Goal: Task Accomplishment & Management: Manage account settings

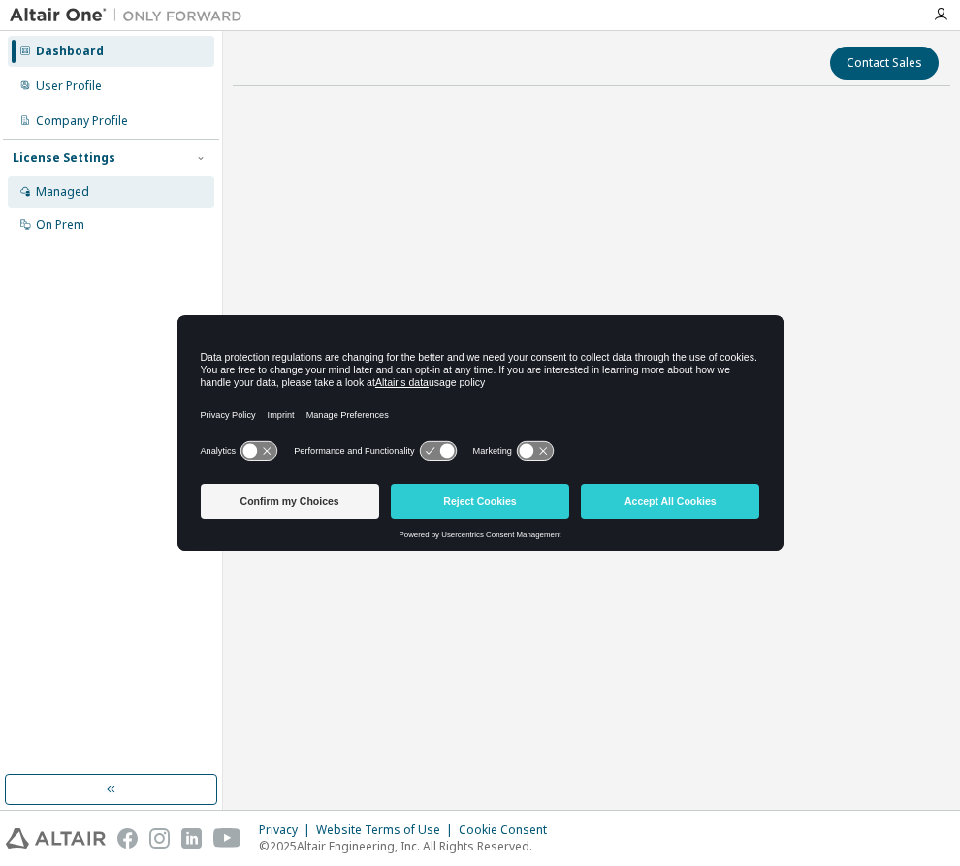
click at [76, 188] on div "Managed" at bounding box center [62, 192] width 53 height 16
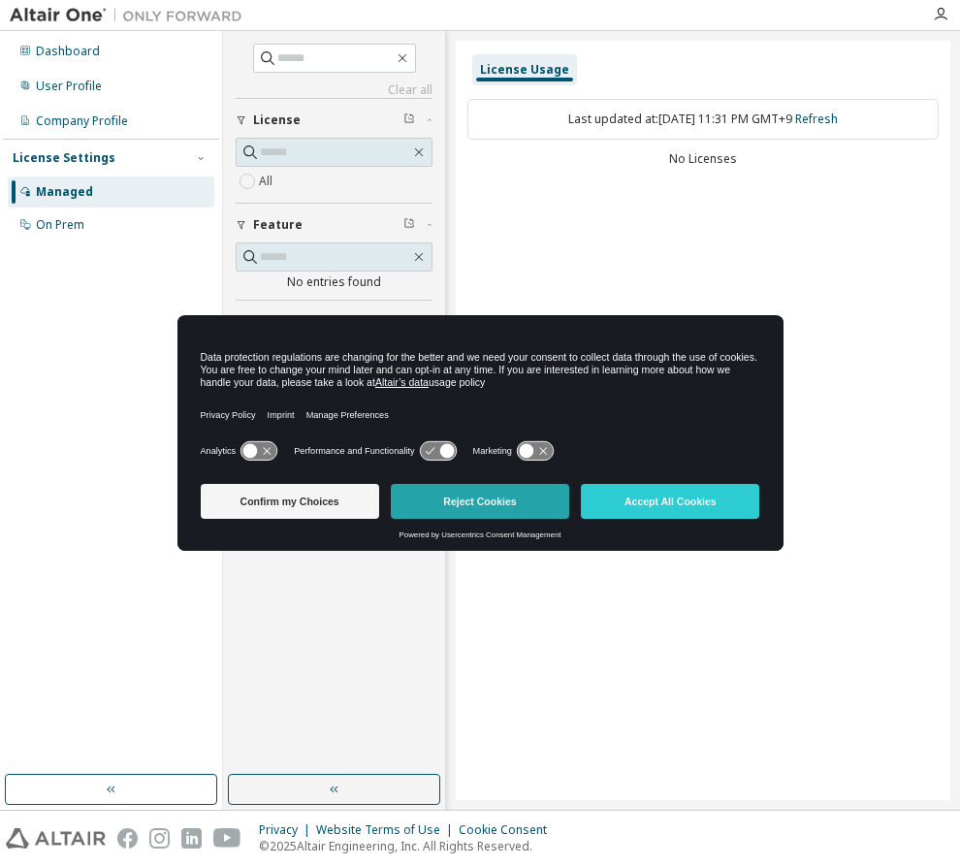
click at [432, 502] on button "Reject Cookies" at bounding box center [480, 501] width 178 height 35
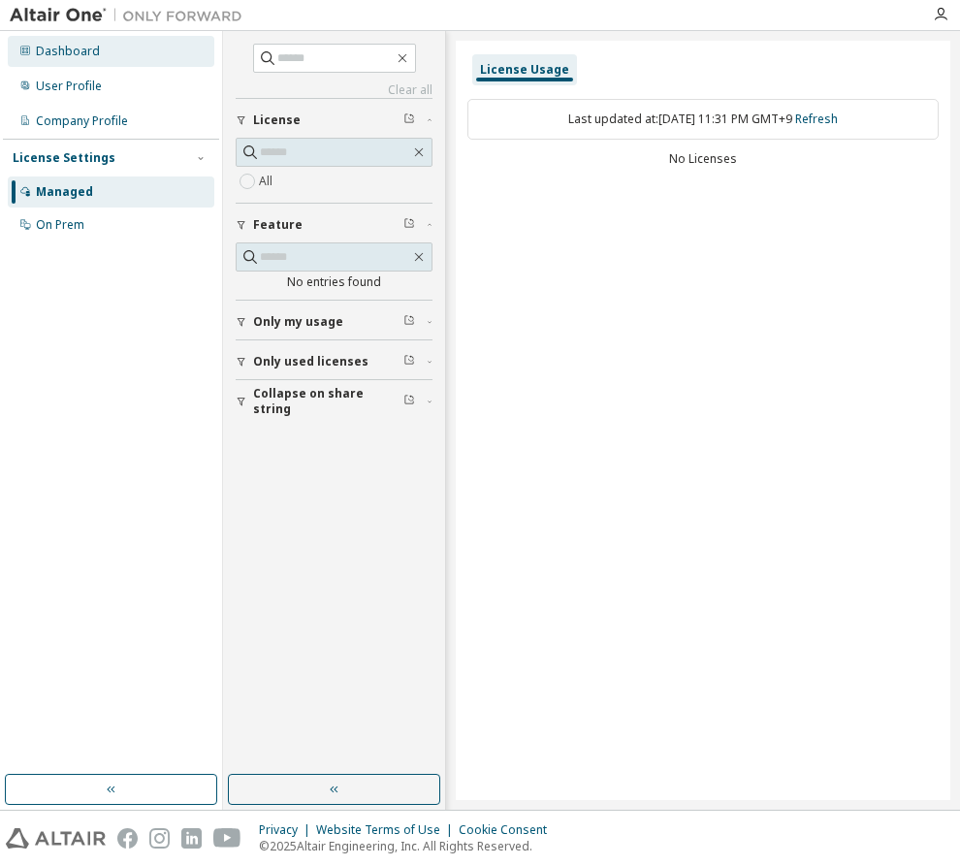
click at [99, 63] on div "Dashboard" at bounding box center [111, 51] width 207 height 31
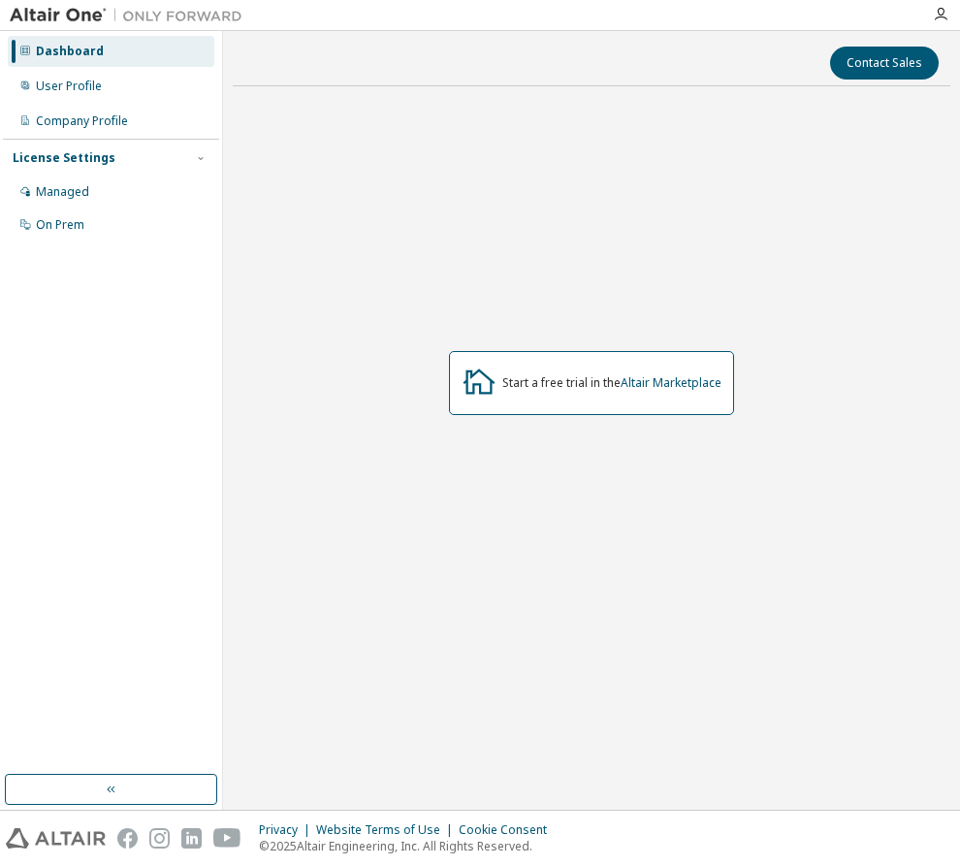
drag, startPoint x: 112, startPoint y: 119, endPoint x: 218, endPoint y: 155, distance: 112.6
click at [111, 119] on div "Company Profile" at bounding box center [82, 121] width 92 height 16
click at [113, 86] on div "User Profile" at bounding box center [111, 86] width 207 height 31
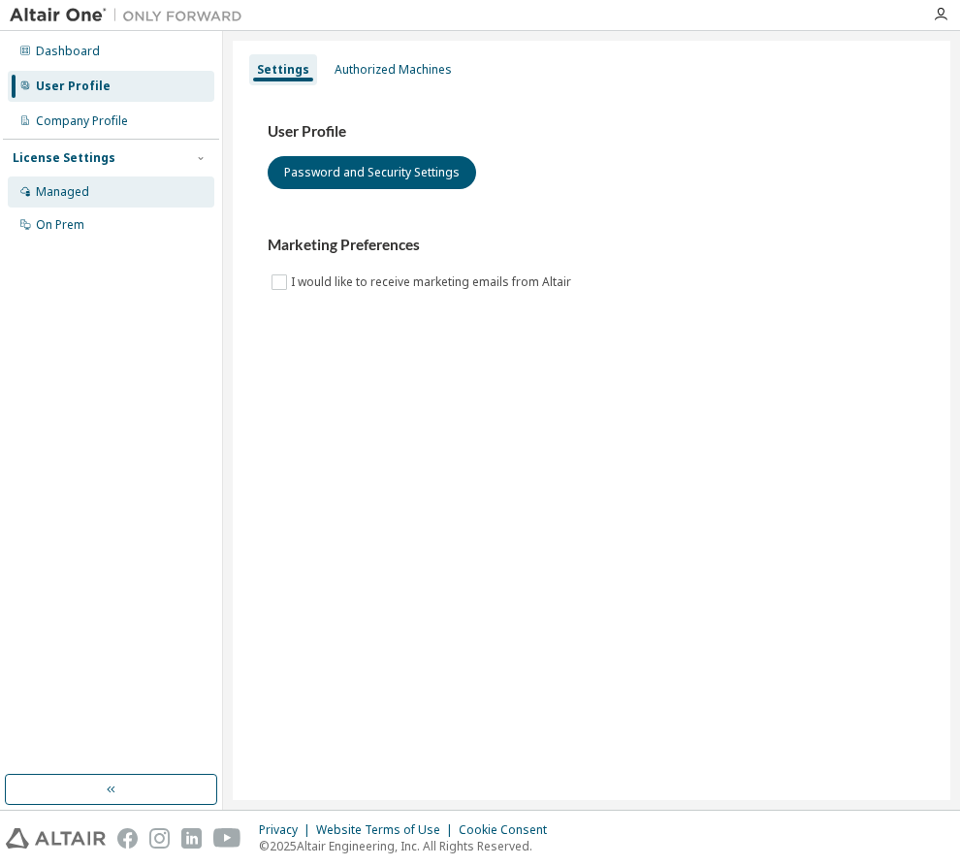
click at [128, 185] on div "Managed" at bounding box center [111, 192] width 207 height 31
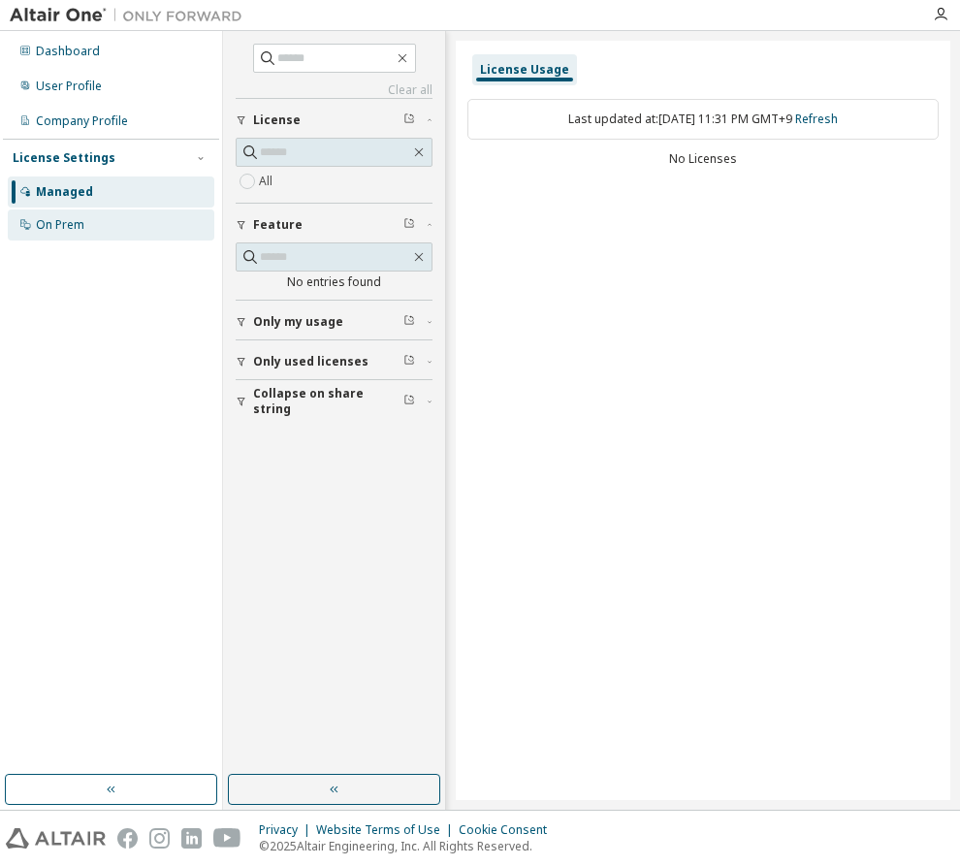
click at [118, 225] on div "On Prem" at bounding box center [111, 224] width 207 height 31
click at [118, 222] on div "On Prem" at bounding box center [111, 224] width 207 height 31
click at [123, 200] on div "Managed" at bounding box center [111, 192] width 207 height 31
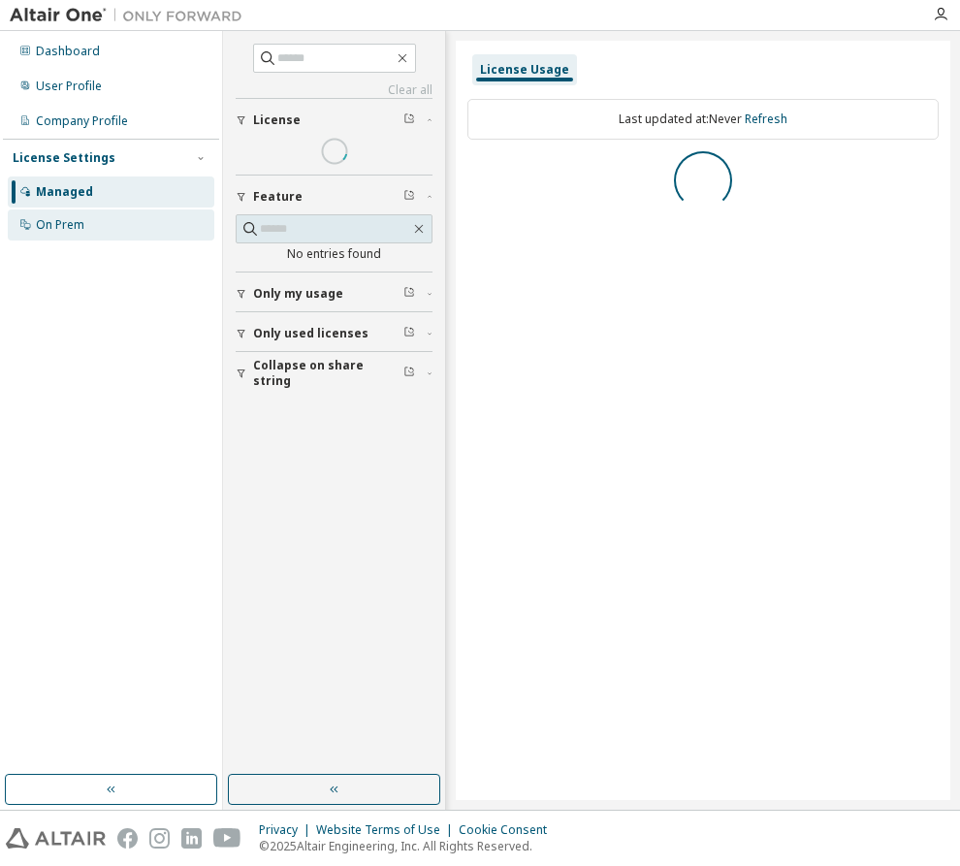
click at [130, 228] on div "On Prem" at bounding box center [111, 224] width 207 height 31
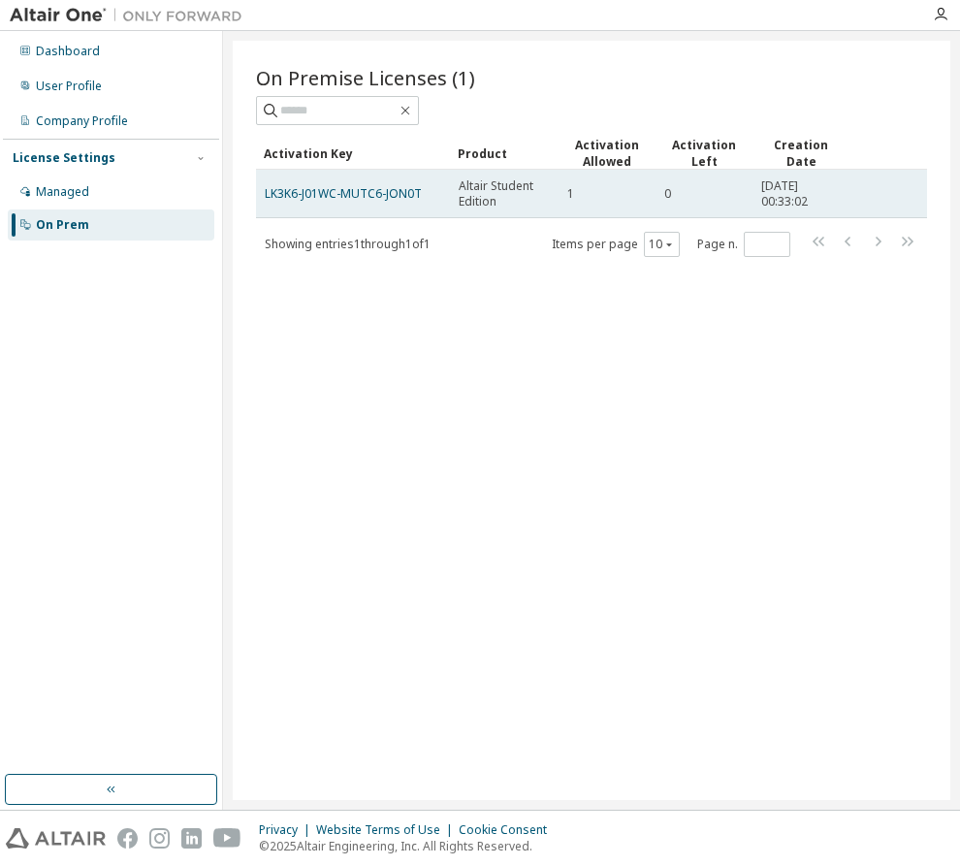
click at [383, 204] on td "LK3K6-J01WC-MUTC6-JON0T" at bounding box center [353, 194] width 194 height 48
click at [383, 189] on link "LK3K6-J01WC-MUTC6-JON0T" at bounding box center [343, 193] width 157 height 16
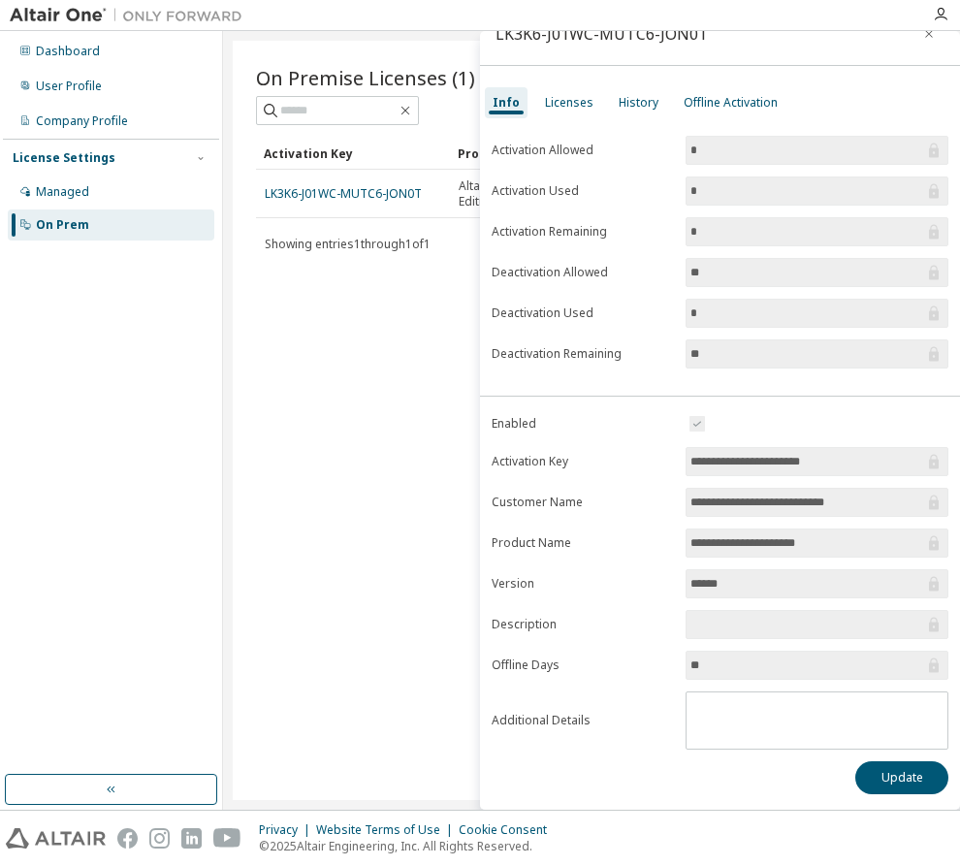
scroll to position [28, 0]
click at [564, 107] on div "Licenses" at bounding box center [569, 103] width 48 height 16
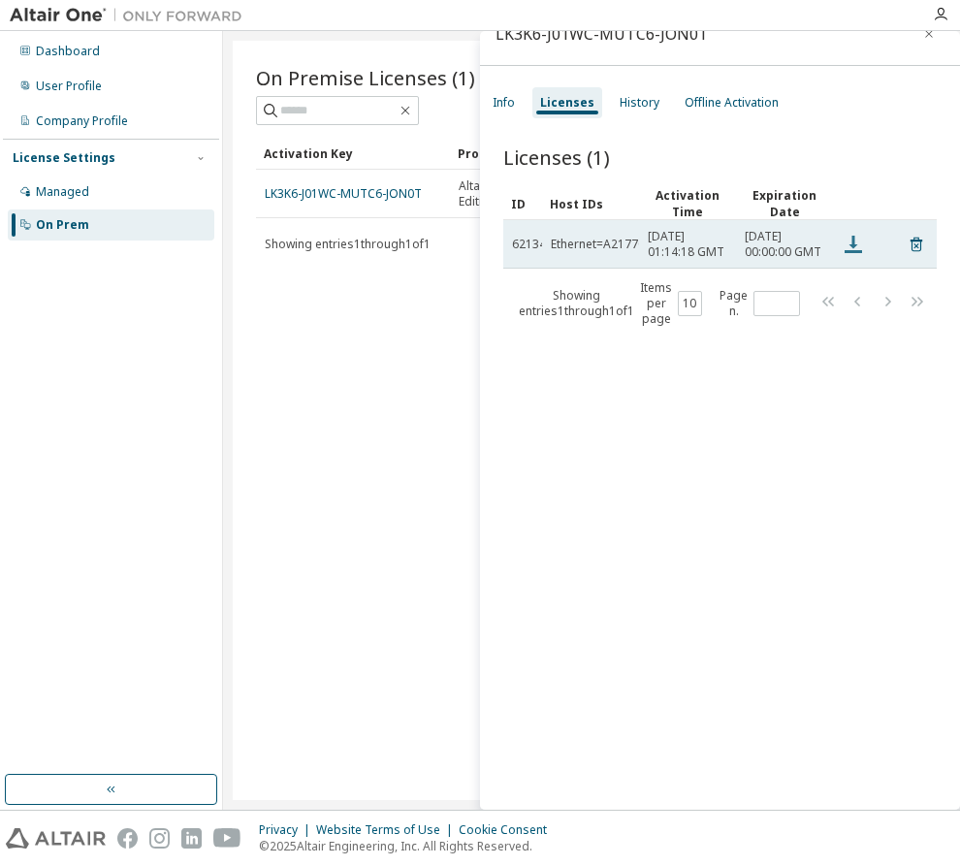
click at [854, 253] on icon at bounding box center [853, 244] width 17 height 17
